Goal: Task Accomplishment & Management: Manage account settings

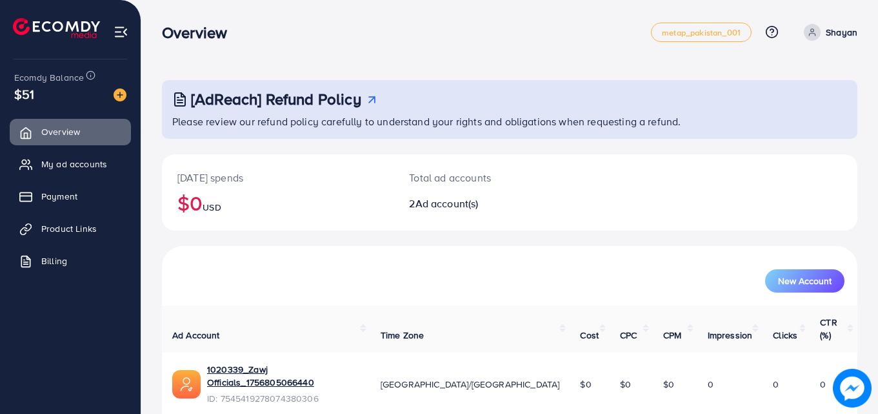
scroll to position [81, 0]
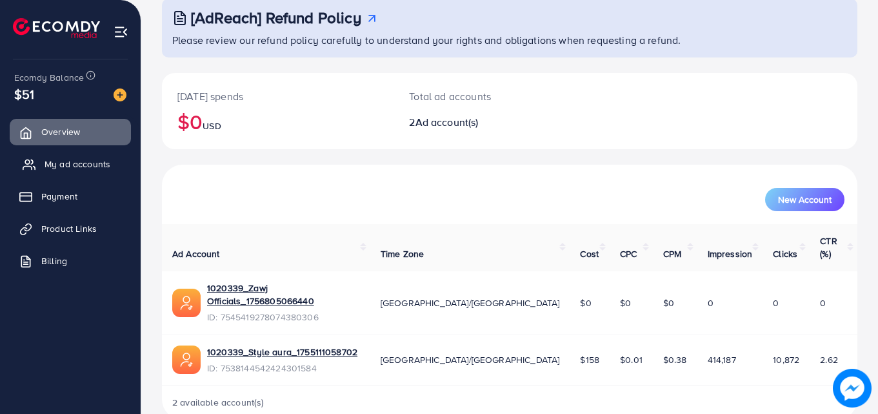
click at [81, 172] on link "My ad accounts" at bounding box center [70, 164] width 121 height 26
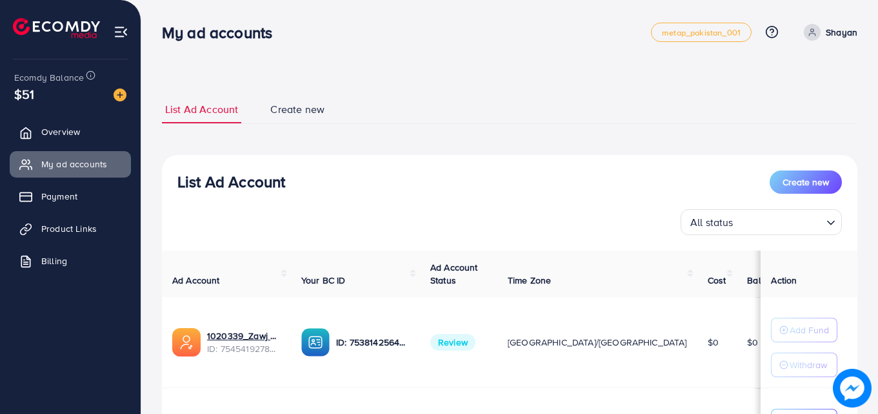
scroll to position [158, 0]
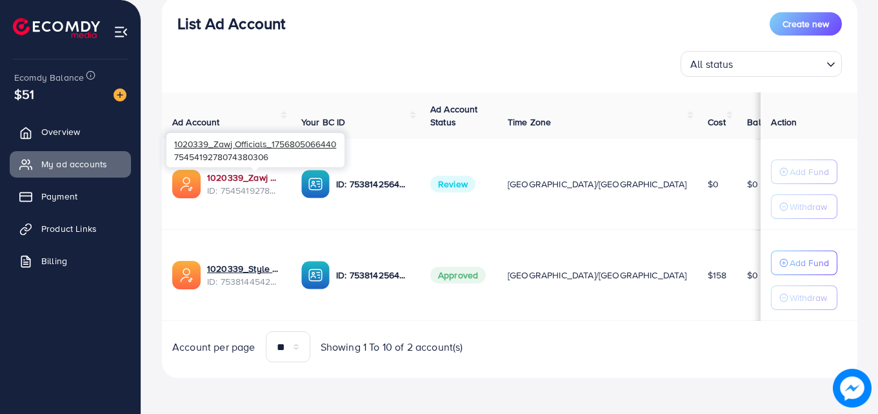
click at [276, 180] on link "1020339_Zawj Officials_1756805066440" at bounding box center [244, 177] width 74 height 13
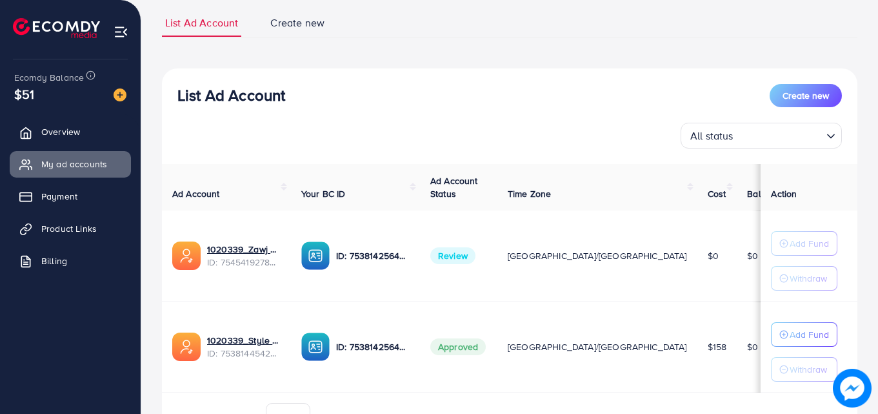
scroll to position [158, 0]
